Goal: Task Accomplishment & Management: Manage account settings

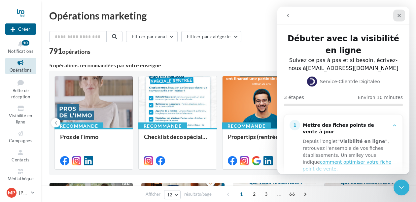
click at [397, 17] on icon "Fermer" at bounding box center [398, 15] width 5 height 5
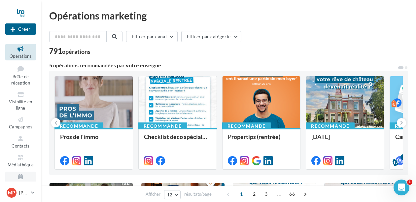
scroll to position [17, 0]
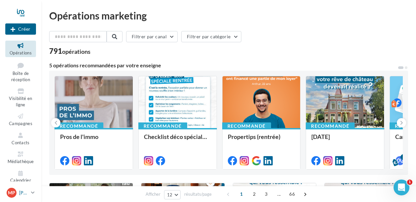
click at [19, 192] on div "MP Marija POPOVIC marija.popovic@iadfrance.fr" at bounding box center [18, 193] width 22 height 10
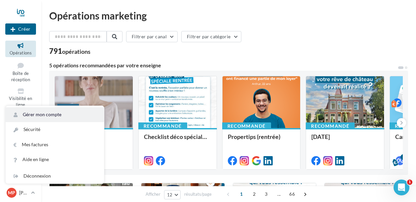
click at [62, 116] on link "Gérer mon compte" at bounding box center [55, 114] width 98 height 15
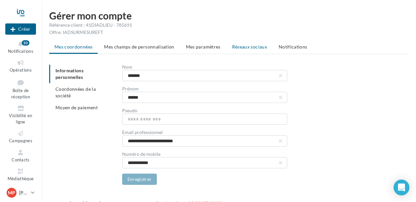
click at [241, 48] on span "Réseaux sociaux" at bounding box center [249, 47] width 35 height 6
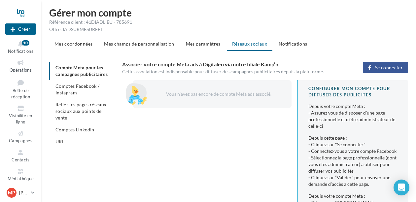
scroll to position [3, 0]
click at [383, 67] on span "Se connecter" at bounding box center [389, 67] width 28 height 5
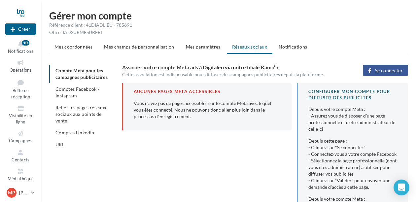
click at [380, 71] on span "Se connecter" at bounding box center [389, 70] width 28 height 5
click at [377, 71] on span "Se connecter" at bounding box center [389, 70] width 28 height 5
click at [77, 100] on li "Comptes Facebook / Instagram" at bounding box center [83, 92] width 68 height 18
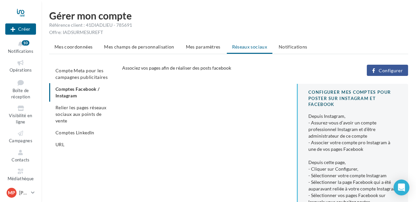
click at [382, 68] on span "Configurer" at bounding box center [390, 70] width 24 height 5
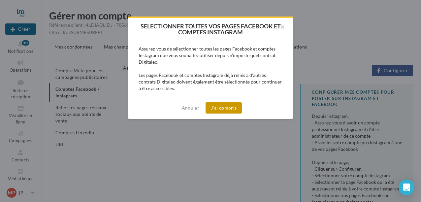
click at [219, 109] on button "J'ai compris" at bounding box center [224, 107] width 36 height 11
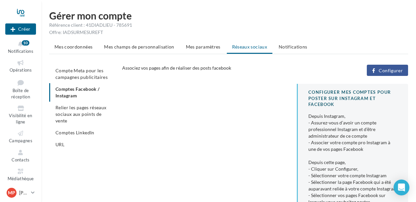
click at [387, 70] on span "Configurer" at bounding box center [390, 70] width 24 height 5
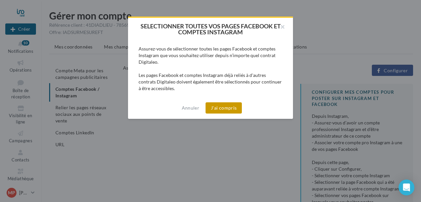
click at [228, 109] on button "J'ai compris" at bounding box center [224, 107] width 36 height 11
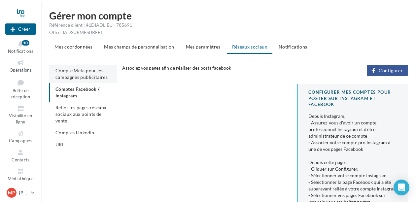
click at [80, 76] on span "Compte Meta pour les campagnes publicitaires" at bounding box center [81, 74] width 52 height 12
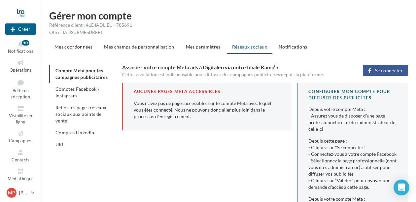
click at [79, 118] on span "Relier les pages réseaux sociaux aux points de vente" at bounding box center [80, 114] width 51 height 19
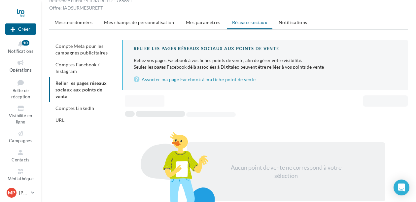
scroll to position [52, 0]
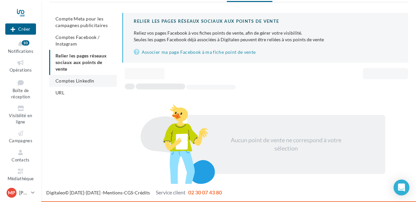
click at [80, 83] on span "Comptes LinkedIn" at bounding box center [74, 81] width 39 height 6
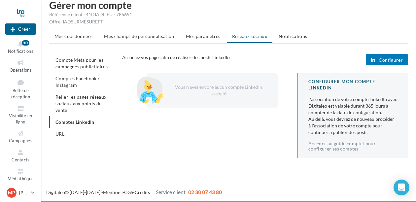
click at [379, 61] on button "Configurer" at bounding box center [386, 59] width 42 height 11
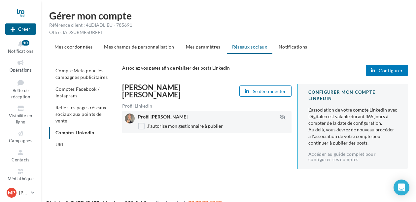
click at [75, 143] on li "URL" at bounding box center [83, 145] width 68 height 12
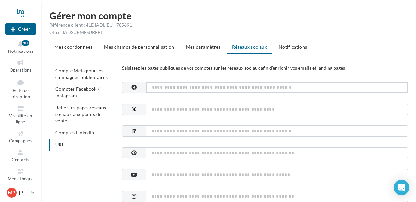
click at [172, 86] on input at bounding box center [277, 87] width 262 height 11
paste input "**********"
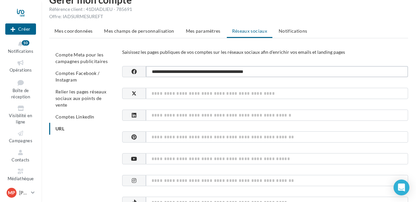
type input "**********"
click at [164, 117] on input at bounding box center [277, 115] width 262 height 11
paste input "**********"
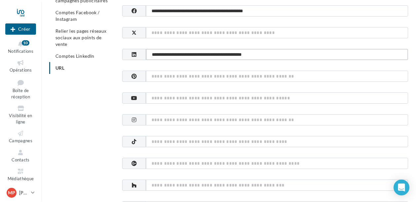
scroll to position [77, 0]
type input "**********"
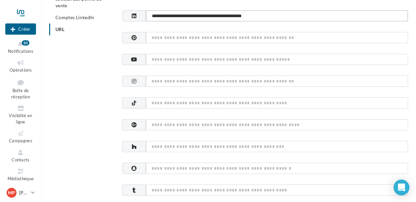
scroll to position [117, 0]
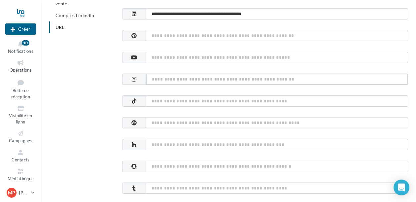
click at [160, 79] on input at bounding box center [277, 79] width 262 height 11
paste input "**********"
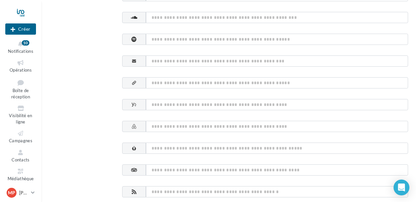
scroll to position [359, 0]
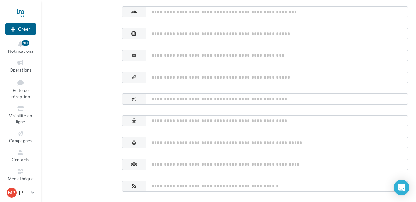
type input "**********"
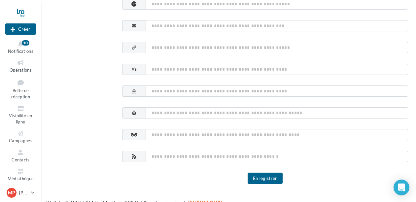
scroll to position [390, 0]
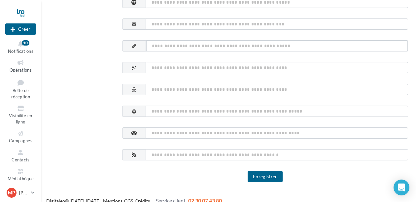
click at [162, 46] on input at bounding box center [277, 45] width 262 height 11
paste input "**********"
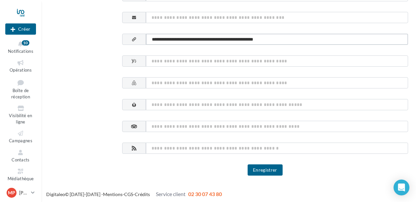
scroll to position [398, 0]
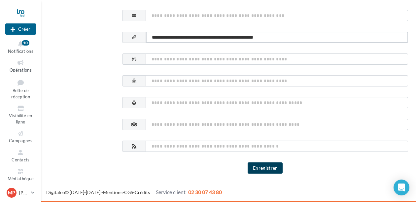
type input "**********"
click at [266, 167] on button "Enregistrer" at bounding box center [264, 167] width 35 height 11
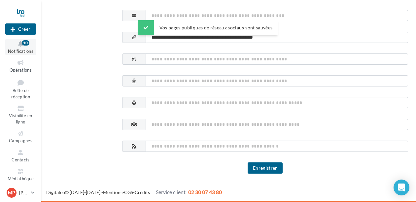
click at [22, 48] on button "Notifications 10" at bounding box center [20, 47] width 31 height 16
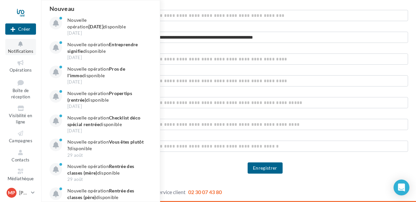
click at [22, 48] on button "Notifications Nouveau Nouvelle opération Journée du patrimoine disponible 12 se…" at bounding box center [20, 47] width 31 height 16
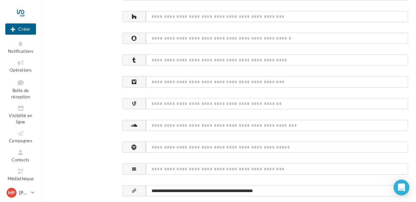
scroll to position [234, 0]
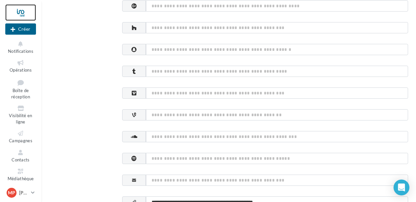
click at [20, 12] on div at bounding box center [20, 12] width 31 height 16
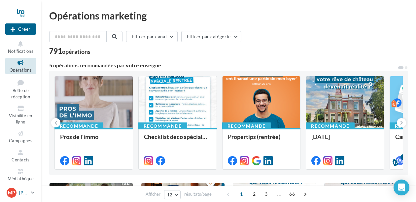
click at [30, 193] on link "MP [PERSON_NAME] [PERSON_NAME][EMAIL_ADDRESS][PERSON_NAME][DOMAIN_NAME]" at bounding box center [20, 192] width 31 height 13
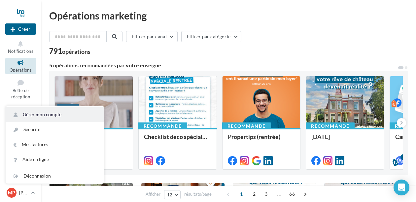
click at [41, 113] on link "Gérer mon compte" at bounding box center [55, 114] width 98 height 15
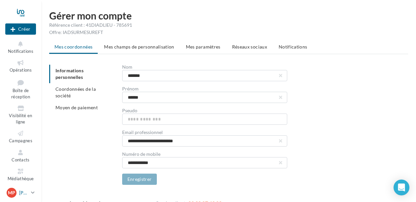
click at [18, 192] on div "MP [PERSON_NAME] [PERSON_NAME][EMAIL_ADDRESS][DOMAIN_NAME]" at bounding box center [18, 193] width 22 height 10
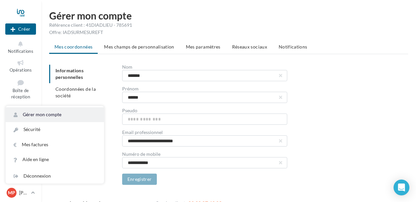
click at [42, 107] on link "Gérer mon compte" at bounding box center [55, 114] width 98 height 15
click at [67, 115] on link "Gérer mon compte" at bounding box center [55, 114] width 98 height 15
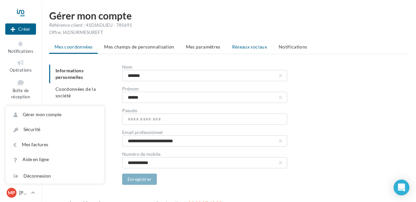
click at [248, 48] on span "Réseaux sociaux" at bounding box center [249, 47] width 35 height 6
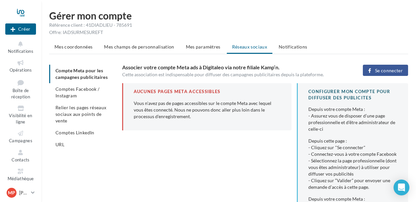
click at [92, 96] on span "Comptes Facebook / Instagram" at bounding box center [77, 92] width 44 height 12
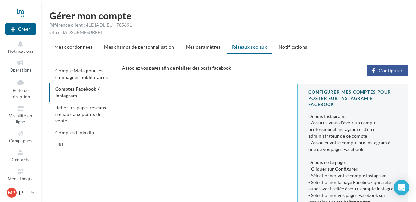
click at [392, 70] on span "Configurer" at bounding box center [390, 70] width 24 height 5
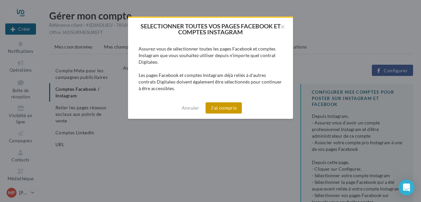
click at [225, 105] on button "J'ai compris" at bounding box center [224, 107] width 36 height 11
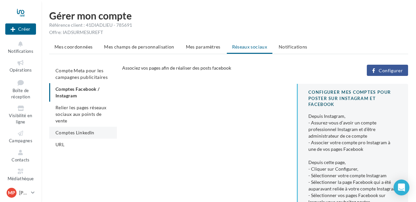
click at [80, 131] on span "Comptes LinkedIn" at bounding box center [74, 133] width 39 height 6
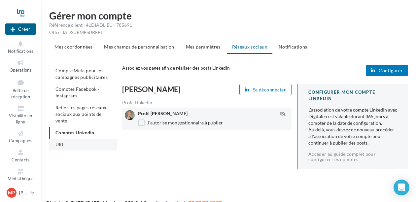
click at [70, 145] on li "URL" at bounding box center [83, 145] width 68 height 12
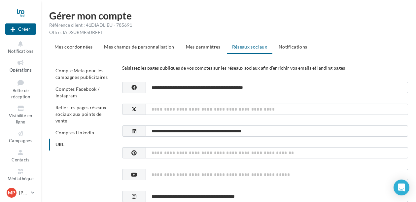
click at [77, 96] on li "Comptes Facebook / Instagram" at bounding box center [83, 92] width 68 height 18
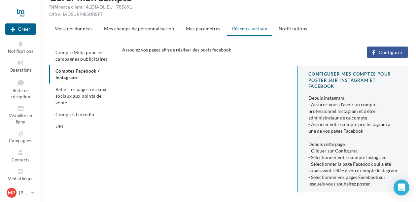
scroll to position [19, 0]
click at [389, 52] on span "Configurer" at bounding box center [390, 51] width 24 height 5
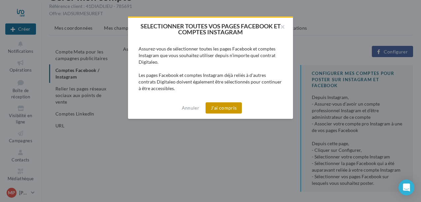
click at [221, 110] on button "J'ai compris" at bounding box center [224, 107] width 36 height 11
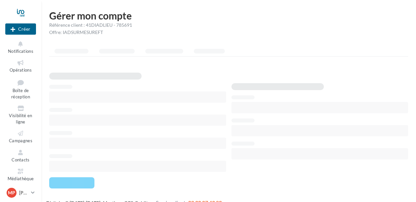
scroll to position [11, 0]
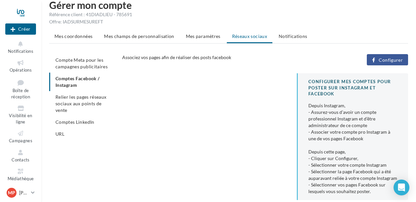
click at [22, 58] on link "Opérations" at bounding box center [20, 66] width 31 height 16
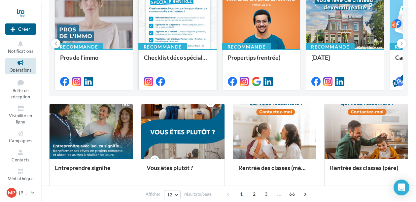
scroll to position [79, 0]
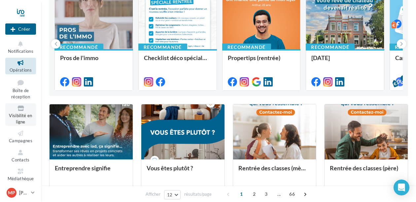
click at [21, 112] on link "Visibilité en ligne" at bounding box center [20, 114] width 31 height 22
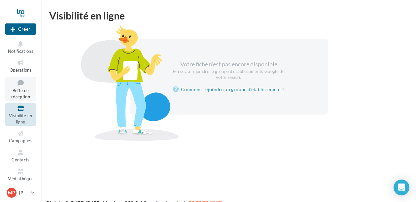
scroll to position [14, 0]
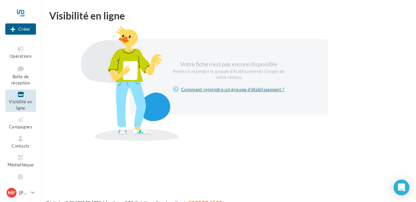
click at [209, 89] on link "Comment rejoindre un groupe d'établissement ?" at bounding box center [228, 89] width 111 height 8
click at [212, 89] on link "Comment rejoindre un groupe d'établissement ?" at bounding box center [228, 89] width 111 height 8
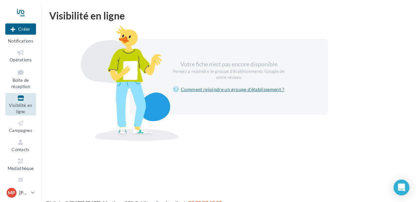
click at [188, 88] on link "Comment rejoindre un groupe d'établissement ?" at bounding box center [228, 89] width 111 height 8
